Goal: Find specific page/section: Find specific page/section

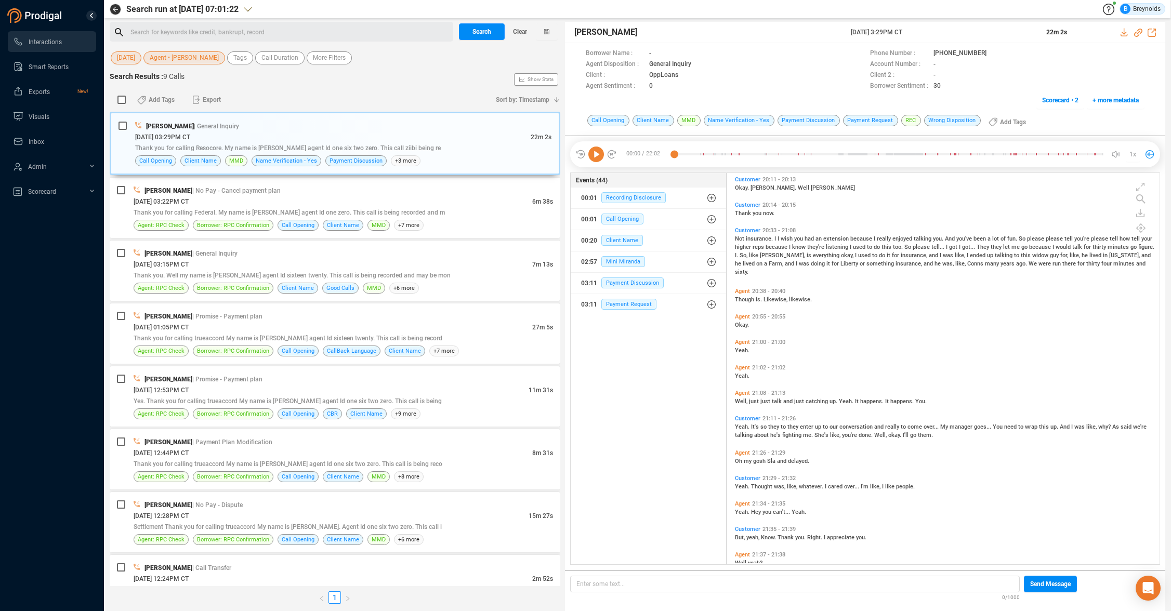
scroll to position [5406, 0]
click at [746, 232] on span "Customer" at bounding box center [747, 233] width 25 height 7
click at [596, 153] on icon at bounding box center [596, 155] width 16 height 16
click at [597, 155] on icon at bounding box center [596, 155] width 16 height 16
click at [1139, 33] on icon at bounding box center [1138, 33] width 8 height 8
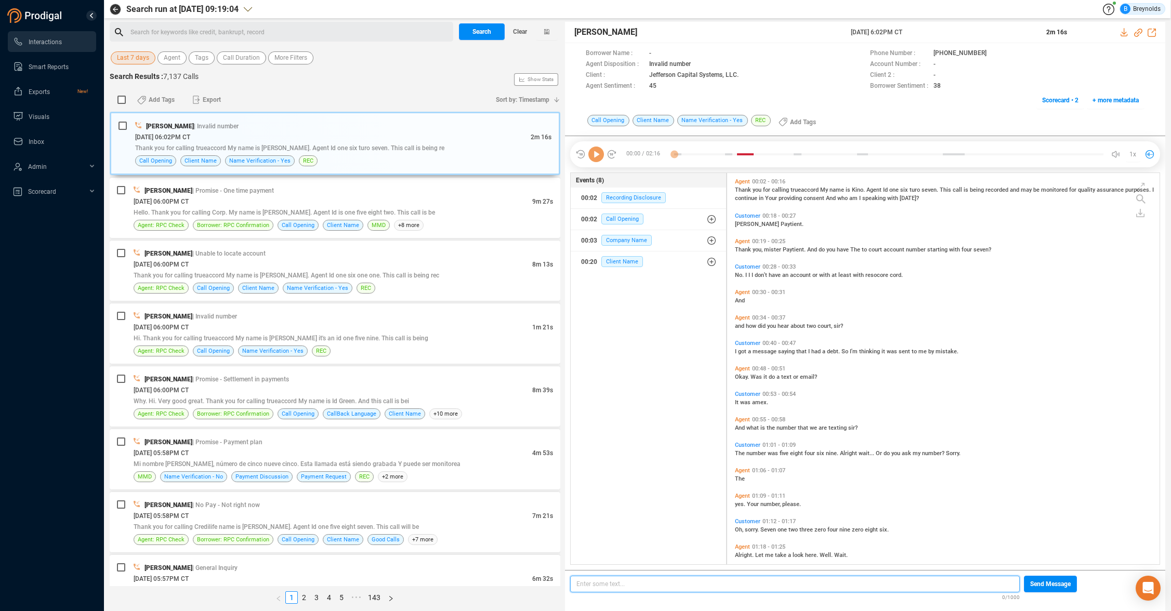
scroll to position [389, 427]
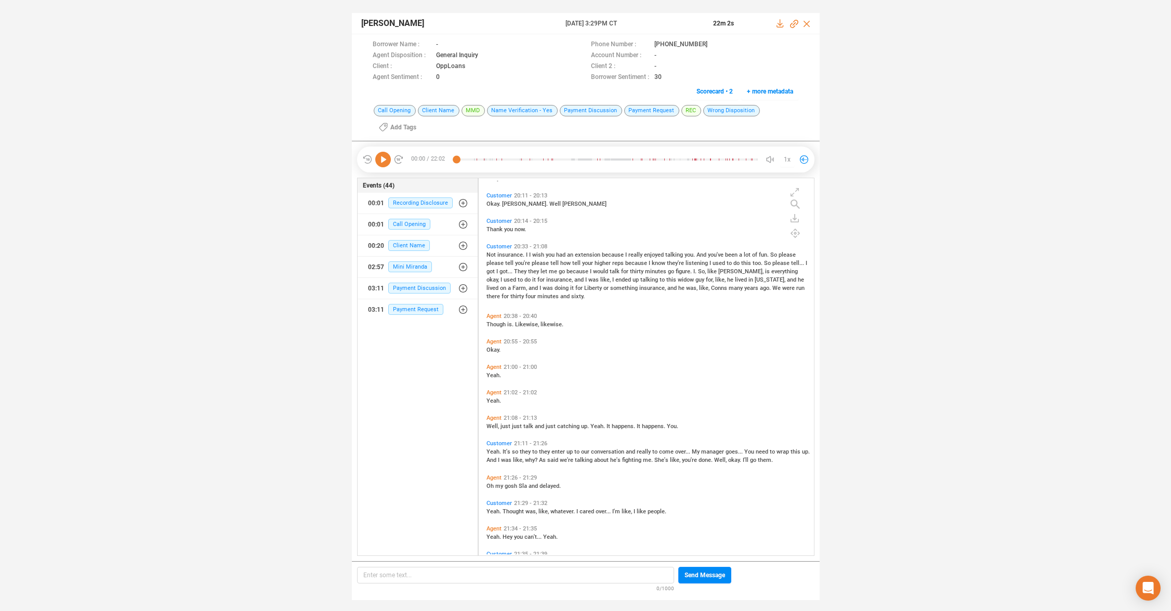
scroll to position [5365, 0]
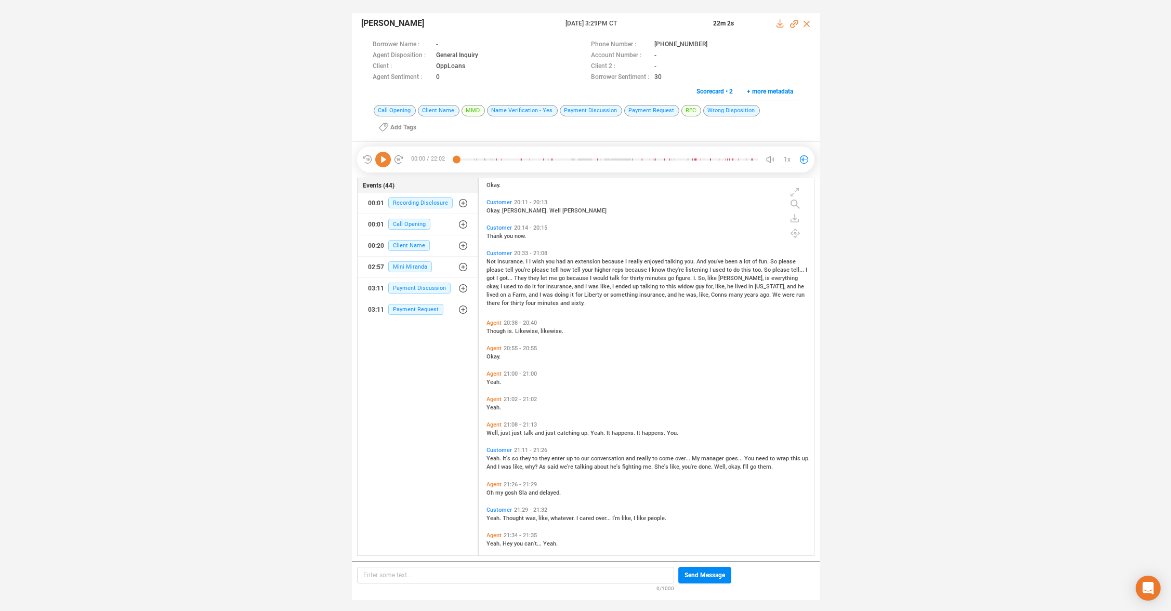
click at [495, 252] on span "Customer" at bounding box center [499, 253] width 25 height 7
click at [384, 158] on icon at bounding box center [383, 160] width 16 height 16
click at [503, 459] on span "It's" at bounding box center [507, 458] width 9 height 7
click at [505, 459] on span "It's" at bounding box center [507, 458] width 9 height 7
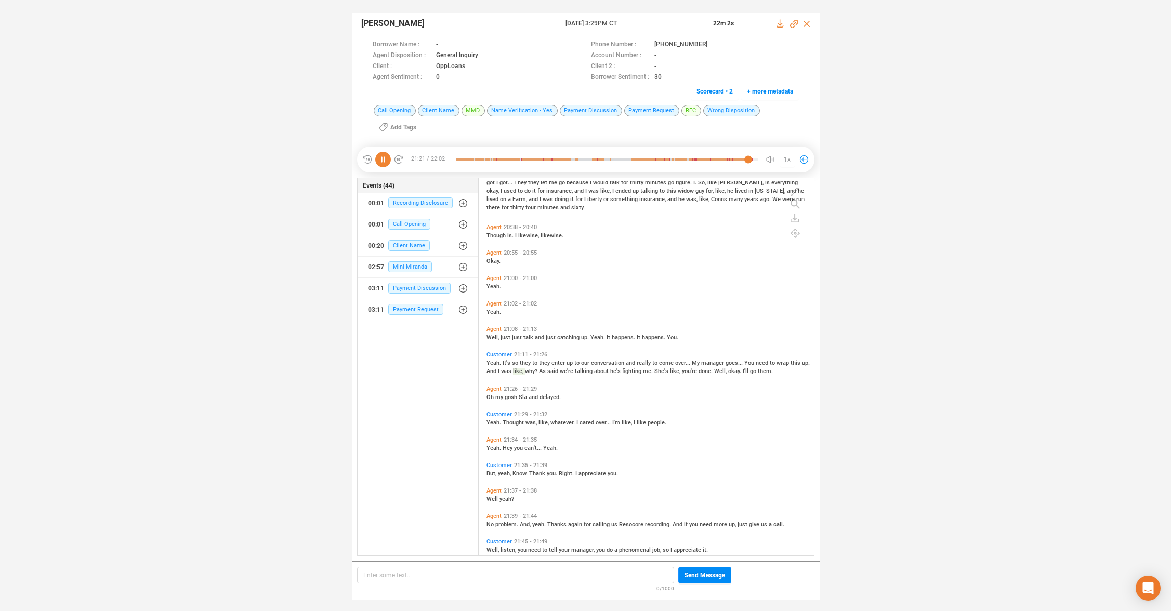
scroll to position [5539, 0]
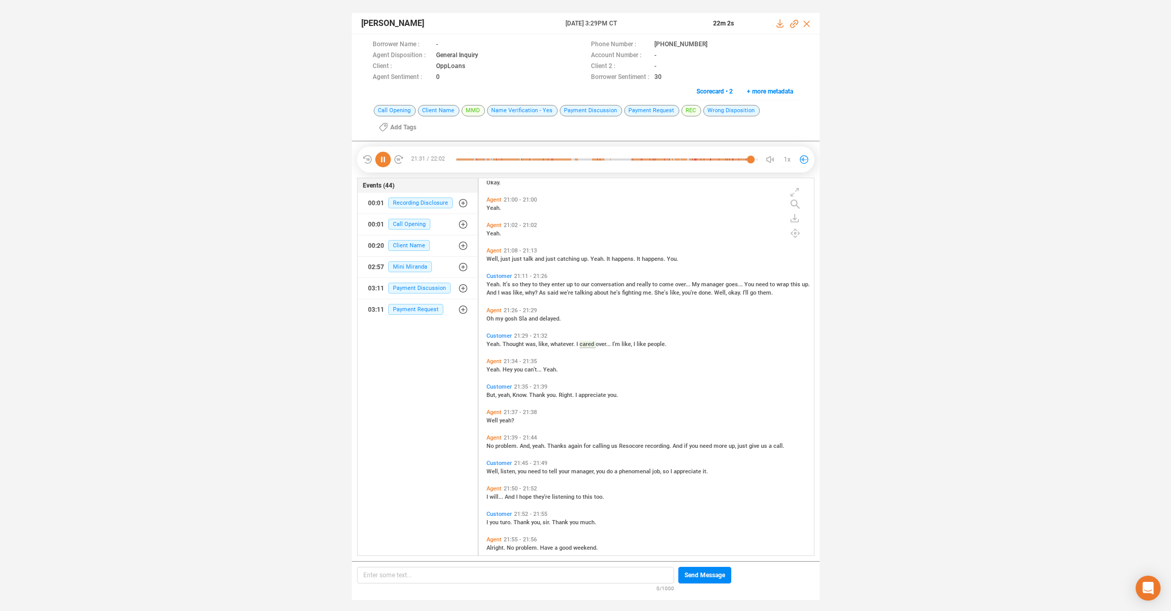
click at [493, 463] on span "Customer" at bounding box center [499, 463] width 25 height 7
